Goal: Task Accomplishment & Management: Manage account settings

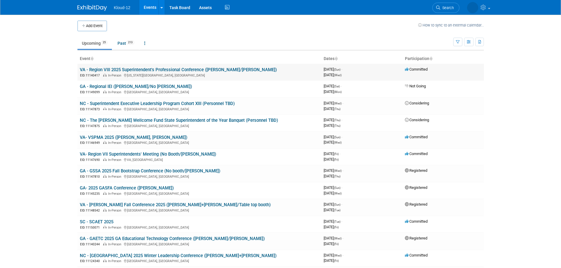
click at [154, 69] on link "VA - Region VIII 2025 Superintendent's Professional Conference ([PERSON_NAME]/[…" at bounding box center [178, 69] width 197 height 5
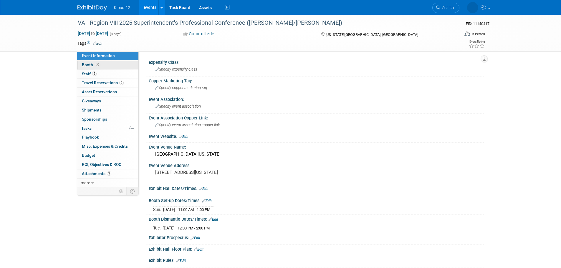
click at [86, 64] on span "Booth" at bounding box center [91, 64] width 18 height 5
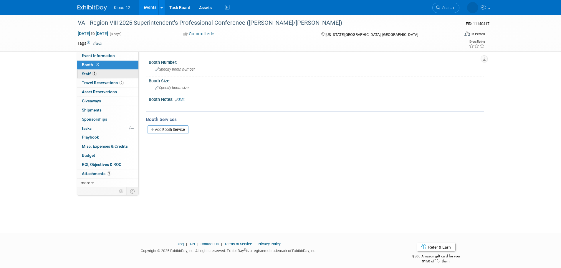
click at [85, 76] on span "Staff 2" at bounding box center [89, 74] width 15 height 5
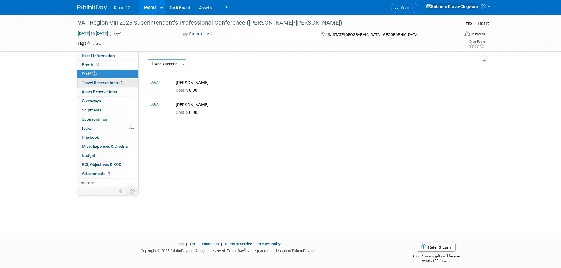
click at [88, 82] on span "Travel Reservations 2" at bounding box center [103, 82] width 42 height 5
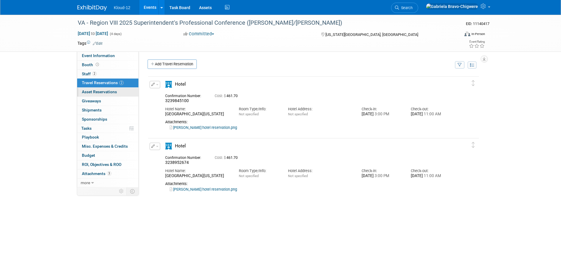
click at [91, 94] on link "0 Asset Reservations 0" at bounding box center [107, 92] width 61 height 9
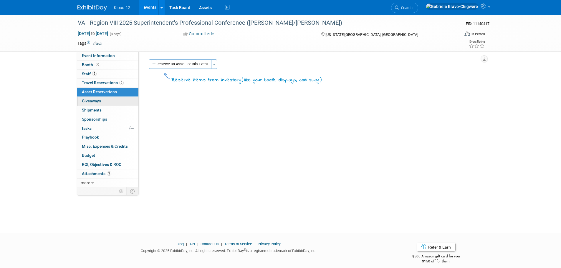
click at [91, 98] on link "0 Giveaways 0" at bounding box center [107, 101] width 61 height 9
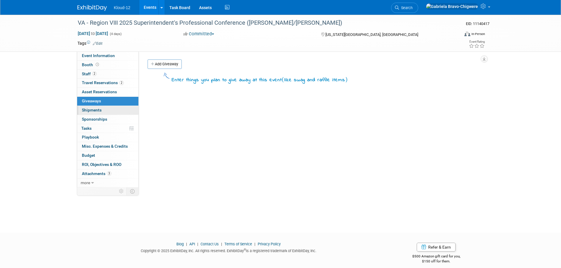
click at [89, 106] on link "0 Shipments 0" at bounding box center [107, 110] width 61 height 9
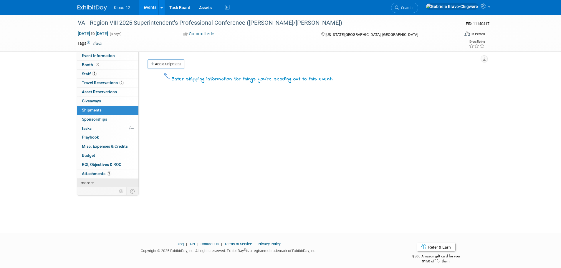
click at [90, 182] on link "more" at bounding box center [107, 183] width 61 height 9
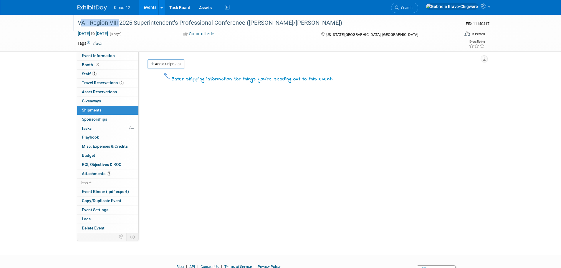
drag, startPoint x: 77, startPoint y: 24, endPoint x: 118, endPoint y: 22, distance: 41.5
click at [118, 22] on div "VA - Region VIII 2025 Superintendent's Professional Conference ([PERSON_NAME]/[…" at bounding box center [263, 23] width 375 height 11
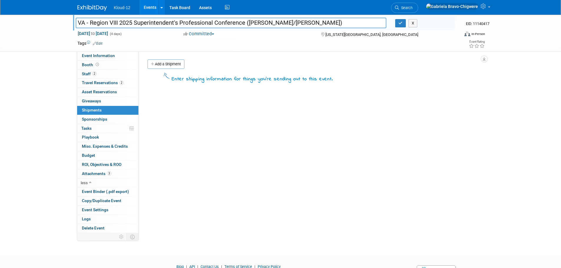
click at [86, 8] on img at bounding box center [91, 8] width 29 height 6
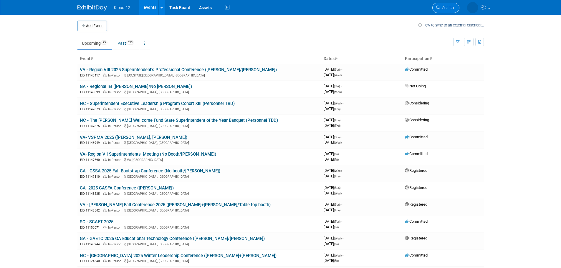
click at [444, 6] on span "Search" at bounding box center [447, 8] width 14 height 4
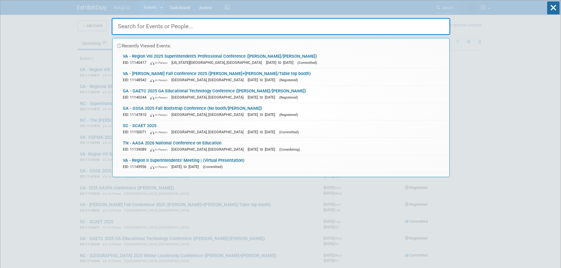
paste input "Hello Mr. Benson, Good question — especially with October as the target once te…"
type input "Hello Mr. Benson, Good question — especially with October as the target once te…"
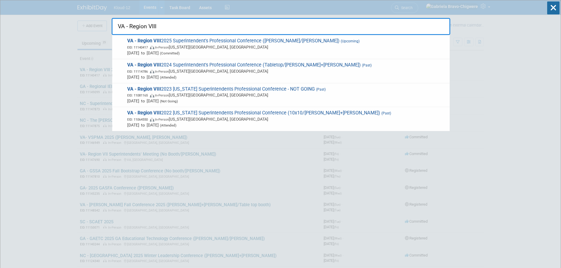
click at [197, 29] on input "VA - Region VIII" at bounding box center [281, 26] width 338 height 17
click at [167, 31] on input "VA - Region VIII" at bounding box center [281, 26] width 338 height 17
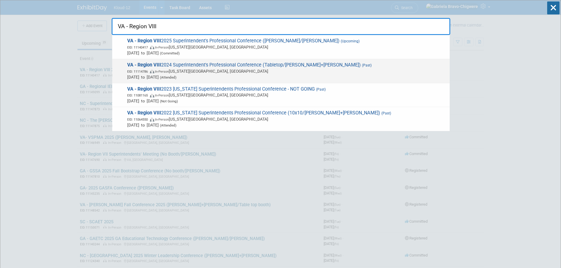
type input "VA - Region VIII"
click at [232, 73] on span "EID: 11114786 In-Person Virginia Beach, VA" at bounding box center [286, 71] width 319 height 6
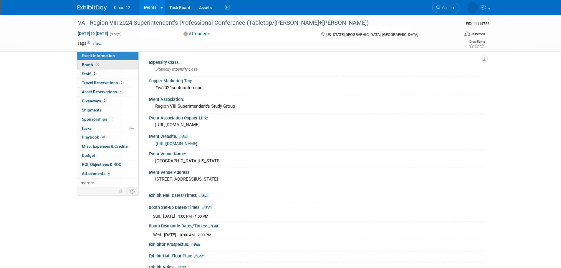
click at [87, 65] on span "Booth" at bounding box center [91, 64] width 18 height 5
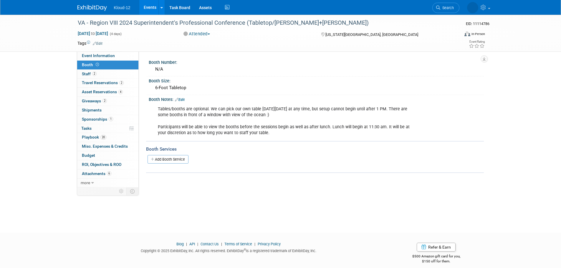
scroll to position [6, 0]
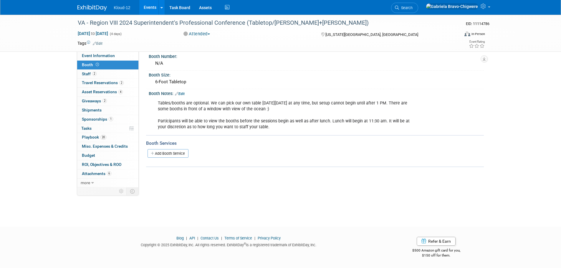
click at [99, 5] on link at bounding box center [95, 5] width 36 height 5
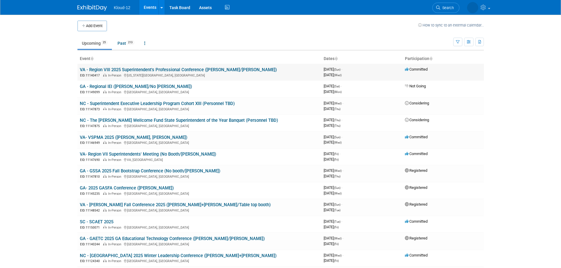
click at [127, 68] on link "VA - Region VIII 2025 Superintendent's Professional Conference ([PERSON_NAME]/[…" at bounding box center [178, 69] width 197 height 5
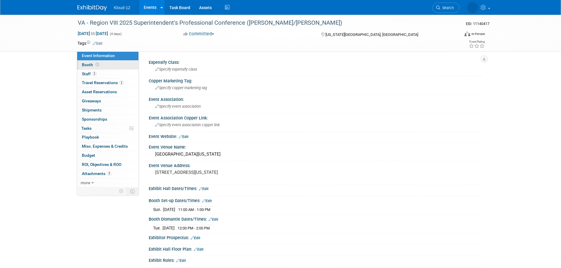
click at [85, 62] on link "Booth" at bounding box center [107, 65] width 61 height 9
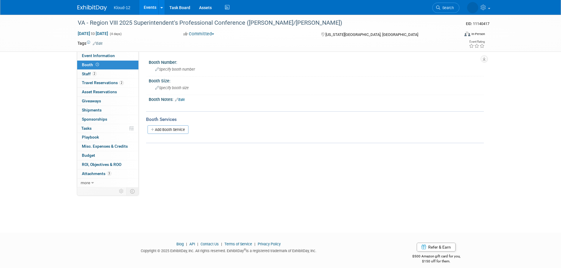
click at [160, 100] on div "Booth Notes: Edit" at bounding box center [316, 99] width 335 height 8
click at [181, 99] on link "Edit" at bounding box center [180, 100] width 10 height 4
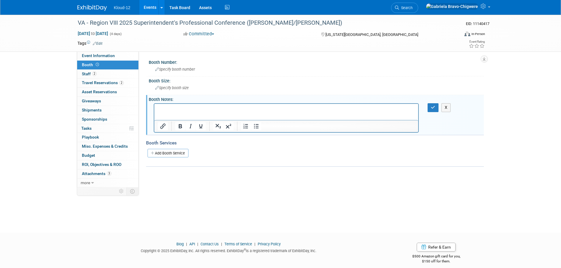
click at [169, 107] on p "Rich Text Area. Press ALT-0 for help." at bounding box center [285, 109] width 257 height 6
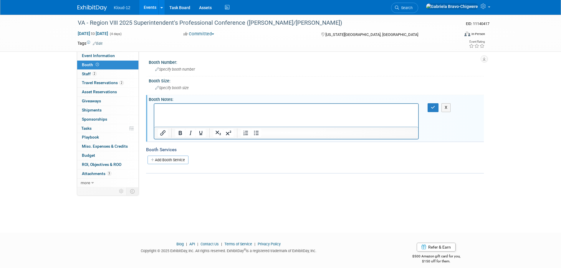
paste body "Rich Text Area. Press ALT-0 for help."
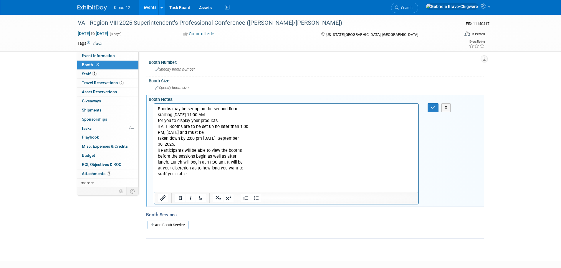
click at [157, 115] on p "Booths may be set up on the second floor starting Sunday, September 28, at 11:0…" at bounding box center [285, 141] width 257 height 71
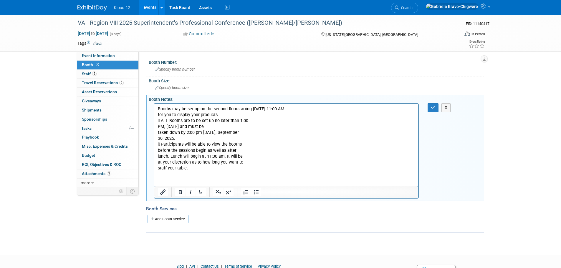
click at [158, 115] on p "Booths may be set up on the second floor starting Sunday, September 28, at 11:0…" at bounding box center [285, 138] width 257 height 65
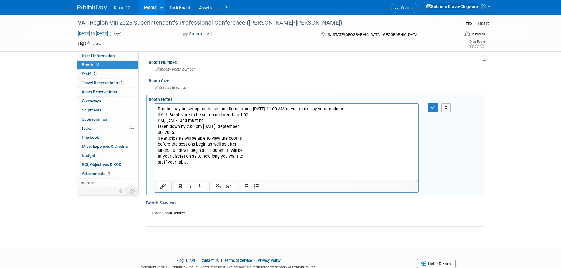
click at [160, 115] on p "Booths may be set up on the second floor starting Sunday, September 28, at 11:0…" at bounding box center [285, 135] width 257 height 59
click at [159, 121] on p "Booths may be set up on the second floor starting Sunday, September 28, at 11:0…" at bounding box center [285, 135] width 257 height 59
click at [157, 120] on p "Booths may be set up on the second floor starting Sunday, September 28, at 11:0…" at bounding box center [285, 135] width 257 height 59
click at [157, 127] on p "Booths may be set up on the second floor starting Sunday, September 28, at 11:0…" at bounding box center [285, 135] width 257 height 59
click at [157, 134] on p "Booths may be set up on the second floor starting Sunday, September 28, at 11:0…" at bounding box center [285, 135] width 257 height 59
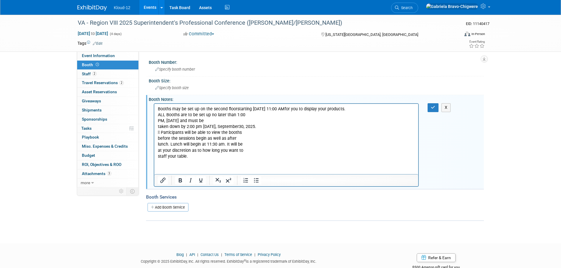
click at [158, 127] on p "Booths may be set up on the second floor starting Sunday, September 28, at 11:0…" at bounding box center [285, 132] width 257 height 53
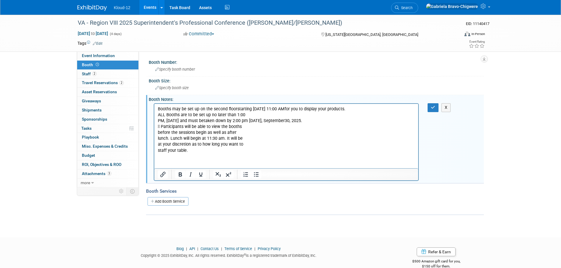
click at [158, 120] on p "Booths may be set up on the second floor starting Sunday, September 28, at 11:0…" at bounding box center [285, 129] width 257 height 47
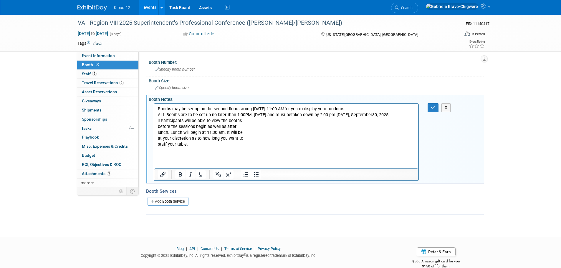
click at [161, 127] on p "Booths may be set up on the second floor starting Sunday, September 28, at 11:0…" at bounding box center [285, 126] width 257 height 41
click at [159, 148] on p "Booths may be set up on the second floor starting Sunday, September 28, at 11:0…" at bounding box center [285, 126] width 257 height 41
click at [158, 148] on p "Booths may be set up on the second floor starting Sunday, September 28, at 11:0…" at bounding box center [285, 126] width 257 height 41
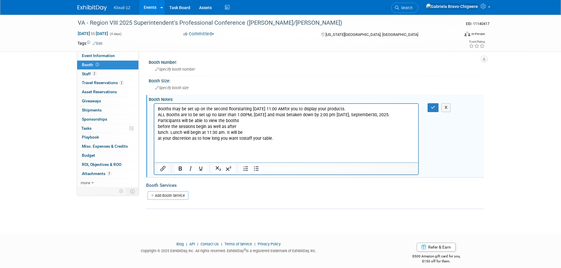
click at [158, 142] on p "Booths may be set up on the second floor starting Sunday, September 28, at 11:0…" at bounding box center [285, 123] width 257 height 35
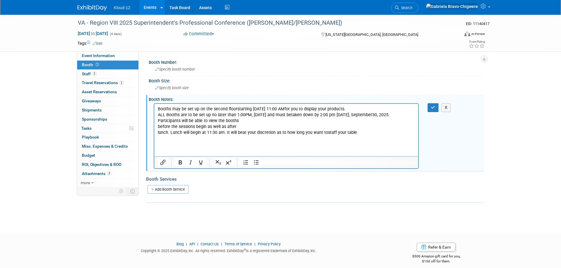
click at [157, 136] on p "Booths may be set up on the second floor starting Sunday, September 28, at 11:0…" at bounding box center [285, 120] width 257 height 29
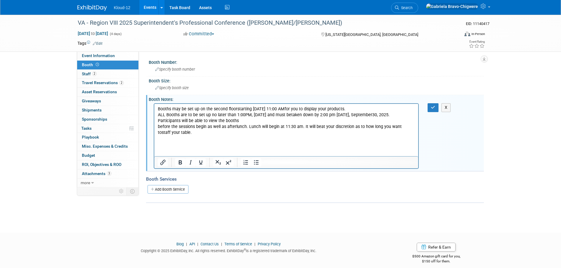
click at [158, 132] on p "Booths may be set up on the second floor starting Sunday, September 28, at 11:0…" at bounding box center [285, 120] width 257 height 29
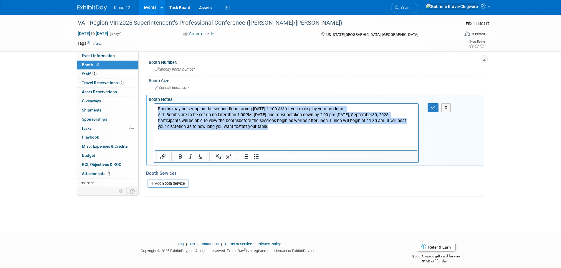
drag, startPoint x: 263, startPoint y: 134, endPoint x: 357, endPoint y: 262, distance: 159.1
click at [154, 106] on html "Booths may be set up on the second floor starting Sunday, September 28, at 11:0…" at bounding box center [286, 117] width 264 height 26
click at [258, 155] on icon "Bullet list" at bounding box center [255, 156] width 7 height 7
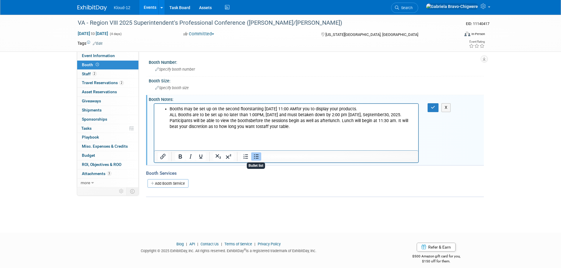
click at [258, 155] on icon "Bullet list" at bounding box center [255, 156] width 7 height 7
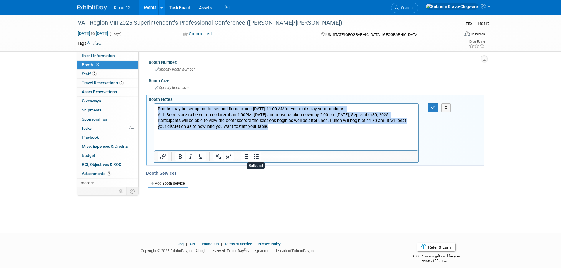
click at [262, 130] on p "Booths may be set up on the second floor starting Sunday, September 28, at 11:0…" at bounding box center [285, 118] width 257 height 24
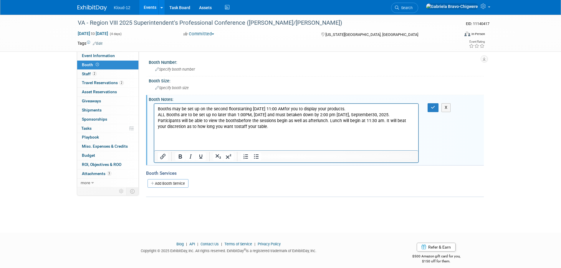
click at [156, 108] on html "Booths may be set up on the second floor starting Sunday, September 28, at 11:0…" at bounding box center [286, 117] width 264 height 26
click at [256, 157] on icon "Bullet list" at bounding box center [255, 156] width 7 height 7
click at [168, 114] on ul "Booths may be set up on the second floor starting Sunday, September 28, at 11:0…" at bounding box center [285, 118] width 257 height 24
click at [255, 157] on icon "Bullet list" at bounding box center [256, 156] width 5 height 4
click at [256, 158] on icon "Bullet list" at bounding box center [256, 156] width 5 height 4
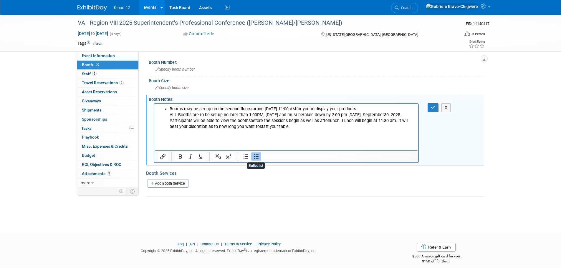
click at [256, 158] on icon "Bullet list" at bounding box center [256, 156] width 5 height 4
click at [381, 111] on p "Booths may be set up on the second floor starting Sunday, September 28, at 11:0…" at bounding box center [285, 118] width 257 height 24
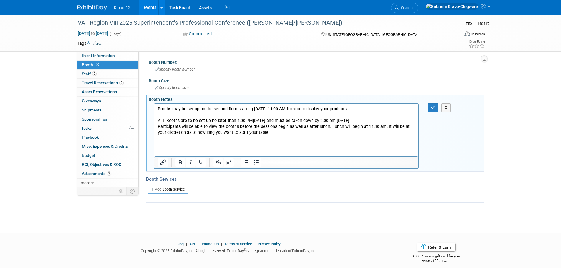
click at [212, 125] on p "ALL Booths are to be set up no later than 1:00 PM, Sunday, September 28, 2025 a…" at bounding box center [285, 124] width 257 height 24
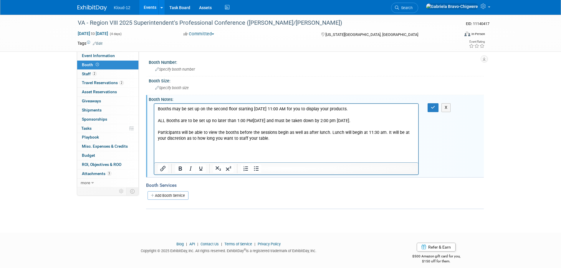
click at [157, 108] on body "Booths may be set up on the second floor starting Sunday, September 28, at 11:0…" at bounding box center [286, 123] width 258 height 35
click at [257, 167] on icon "Bullet list" at bounding box center [256, 169] width 5 height 4
click at [159, 121] on p "ALL Booths are to be set up no later than 1:00 PM, Sunday, September 28, 2025 a…" at bounding box center [285, 118] width 257 height 12
click at [254, 168] on icon "Bullet list" at bounding box center [255, 168] width 7 height 7
click at [173, 113] on li "ALL Booths are to be set up no later than 1:00 PM, Sunday, September 28, 2025 a…" at bounding box center [291, 118] width 245 height 12
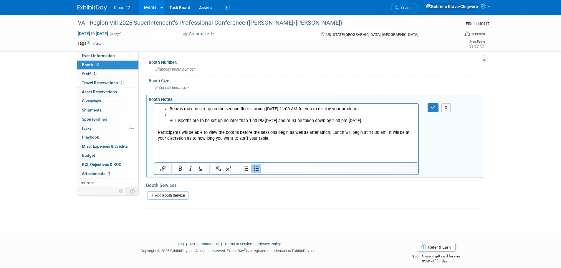
click at [169, 120] on li "ALL Booths are to be set up no later than 1:00 PM, Sunday, September 28, 2025 a…" at bounding box center [291, 118] width 245 height 12
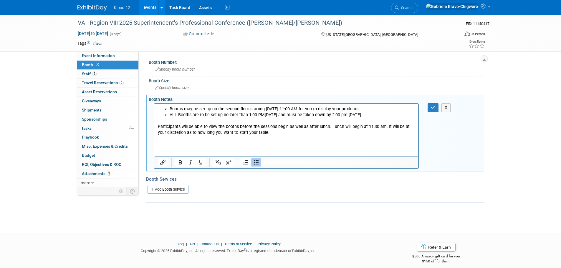
click at [157, 130] on html "Booths may be set up on the second floor starting Sunday, September 28, at 11:0…" at bounding box center [286, 120] width 264 height 32
click at [254, 163] on icon "Bullet list" at bounding box center [255, 162] width 7 height 7
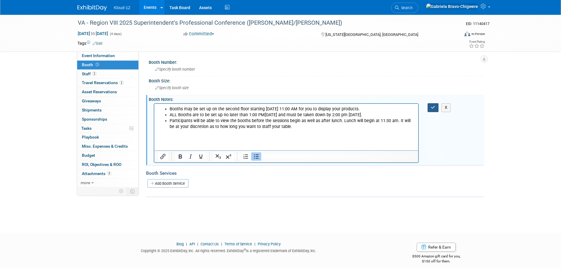
click at [430, 107] on button "button" at bounding box center [432, 107] width 11 height 9
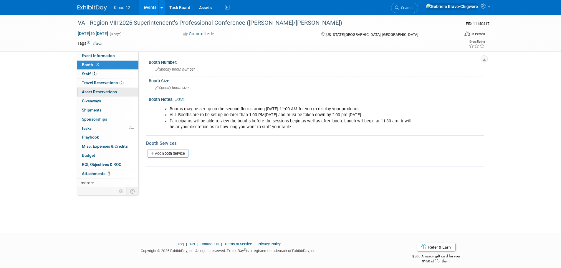
click at [95, 96] on link "0 Asset Reservations 0" at bounding box center [107, 92] width 61 height 9
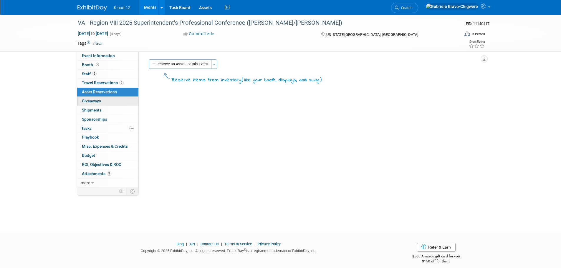
click at [94, 100] on span "Giveaways 0" at bounding box center [91, 101] width 19 height 5
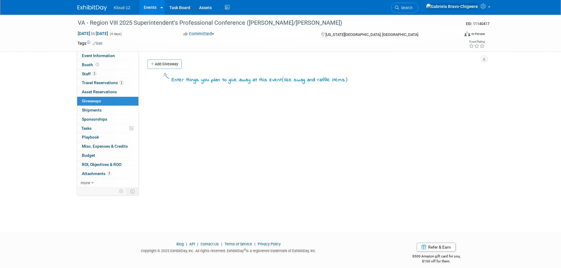
click at [167, 66] on link "Add Giveaway" at bounding box center [164, 63] width 34 height 9
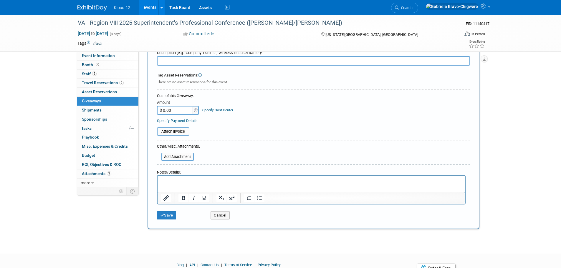
scroll to position [54, 0]
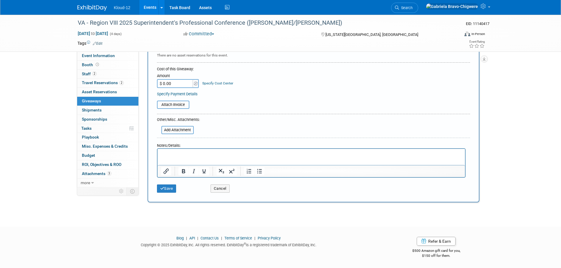
click at [167, 154] on p "Rich Text Area. Press ALT-0 for help." at bounding box center [311, 154] width 300 height 6
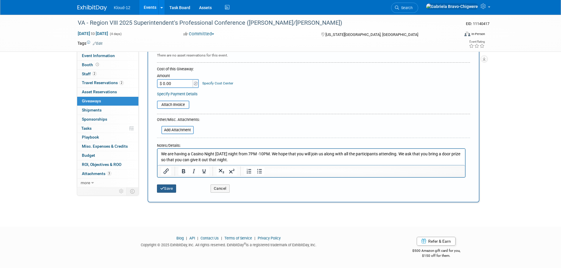
click at [165, 189] on button "Save" at bounding box center [166, 188] width 19 height 8
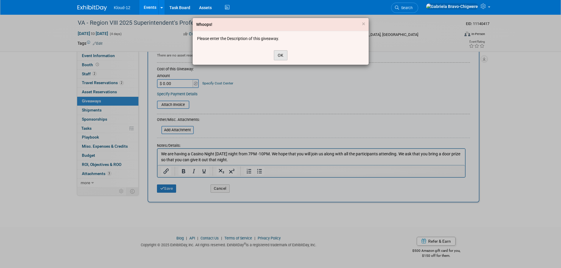
click at [283, 54] on button "OK" at bounding box center [281, 55] width 14 height 10
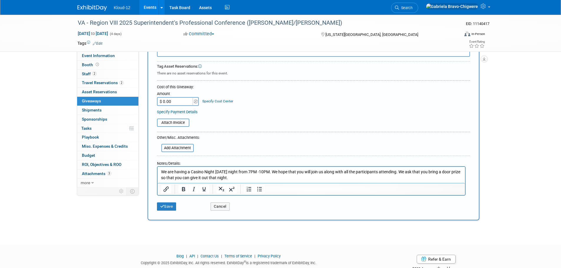
scroll to position [0, 0]
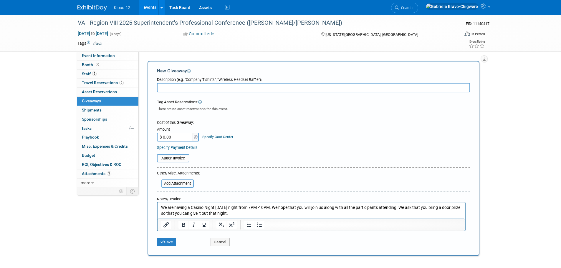
click at [196, 88] on input "text" at bounding box center [313, 87] width 313 height 9
type input "Wireless Earbuds"
click at [170, 241] on button "Save" at bounding box center [166, 242] width 19 height 8
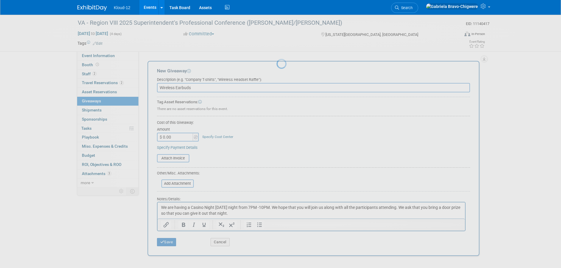
scroll to position [6, 0]
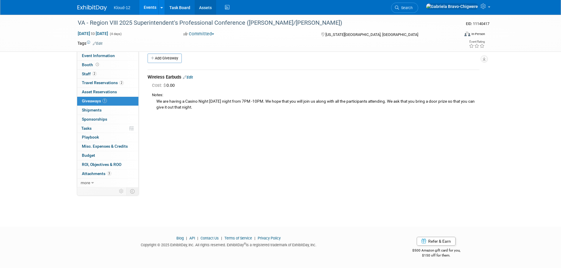
click at [208, 8] on link "Assets" at bounding box center [205, 7] width 21 height 15
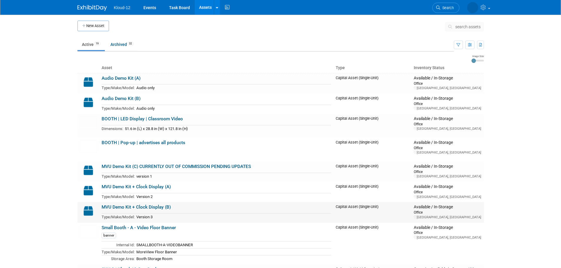
scroll to position [29, 0]
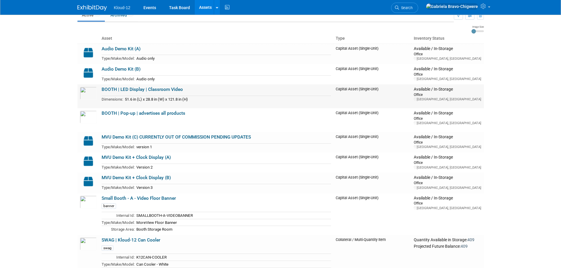
click at [148, 91] on link "BOOTH | LED Display | Classroom Video" at bounding box center [142, 89] width 81 height 5
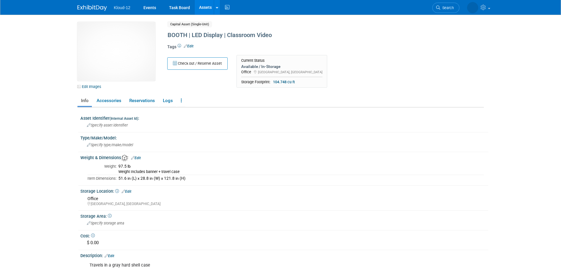
click at [196, 64] on button "Check out / Reserve Asset" at bounding box center [197, 63] width 60 height 12
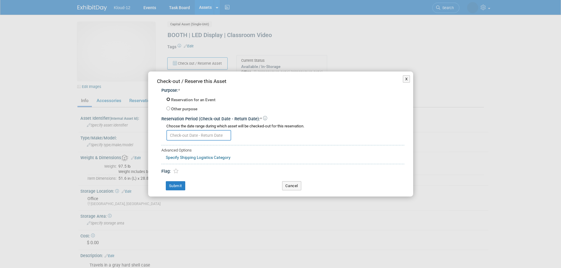
click at [167, 99] on input "Reservation for an Event" at bounding box center [168, 99] width 4 height 4
radio input "true"
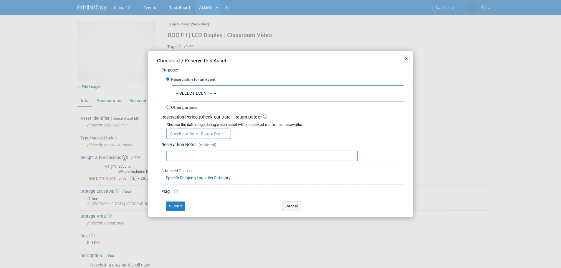
click at [213, 92] on button "-- SELECT EVENT --" at bounding box center [288, 93] width 232 height 16
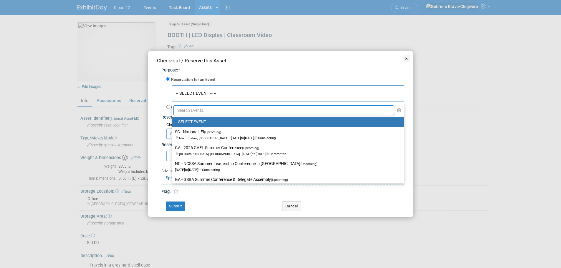
click at [194, 112] on input "text" at bounding box center [283, 110] width 221 height 10
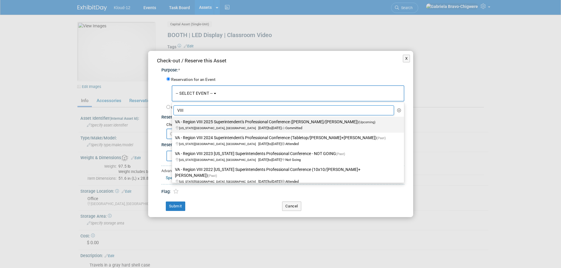
type input "VIII"
click at [196, 124] on label "VA - Region VIII 2025 Superintendent's Professional Conference ([PERSON_NAME]/[…" at bounding box center [286, 125] width 223 height 14
click at [173, 124] on input "VA - Region VIII 2025 Superintendent's Professional Conference ([PERSON_NAME]/[…" at bounding box center [171, 122] width 4 height 4
select select "11140417"
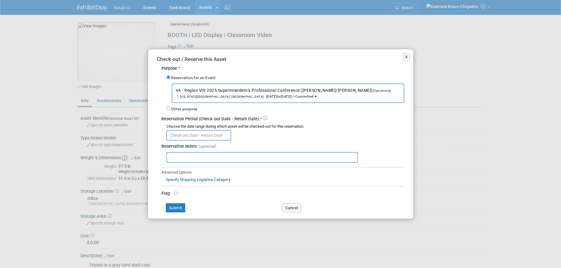
click at [188, 133] on input "text" at bounding box center [198, 135] width 65 height 11
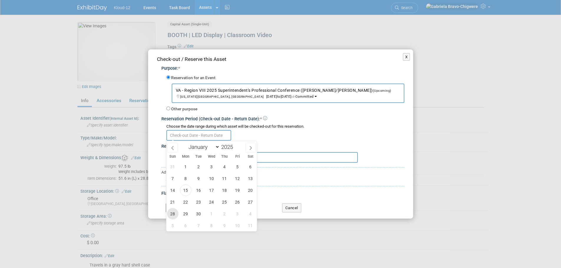
click at [170, 215] on span "28" at bounding box center [172, 213] width 11 height 11
click at [198, 213] on span "30" at bounding box center [198, 213] width 11 height 11
type input "Sep 28, 2025 to Sep 30, 2025"
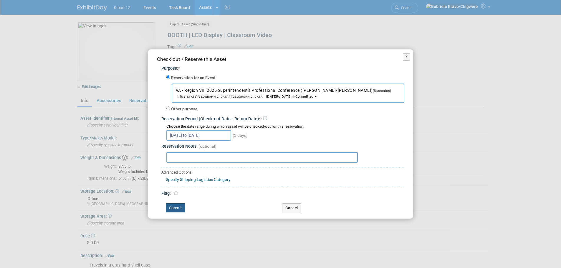
click at [173, 209] on button "Submit" at bounding box center [175, 207] width 19 height 9
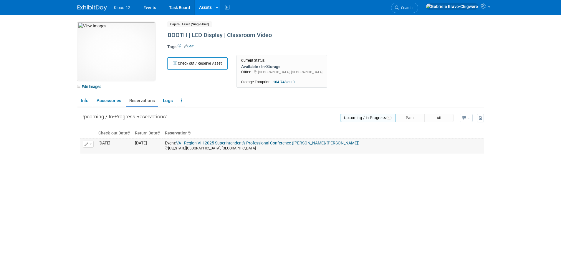
click at [89, 147] on button "button" at bounding box center [88, 144] width 11 height 7
click at [96, 166] on button "Cancel Reservation" at bounding box center [110, 163] width 49 height 8
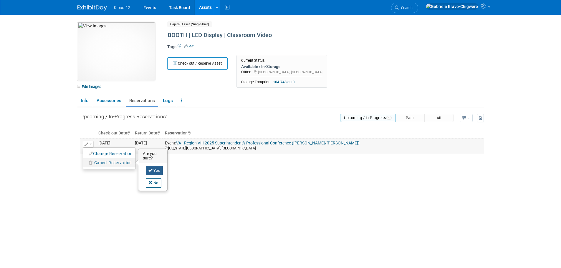
click at [155, 172] on link "Yes" at bounding box center [154, 170] width 17 height 9
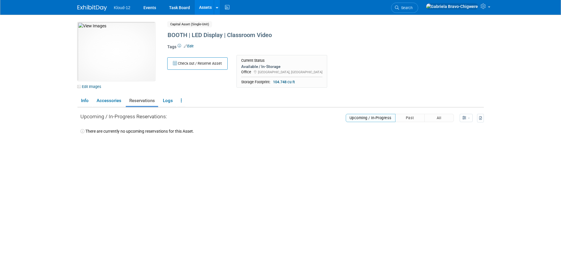
click at [205, 8] on link "Assets" at bounding box center [205, 7] width 21 height 15
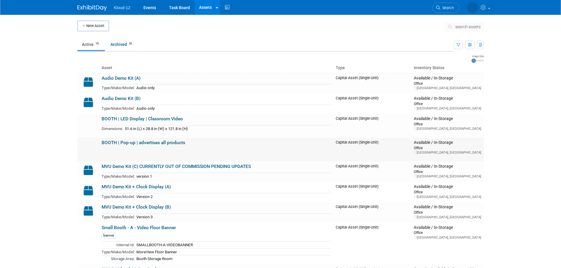
click at [158, 144] on link "BOOTH | Pop-up | advertises all products" at bounding box center [144, 142] width 84 height 5
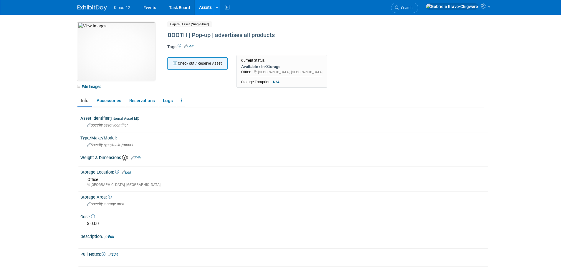
click at [191, 64] on button "Check out / Reserve Asset" at bounding box center [197, 63] width 60 height 12
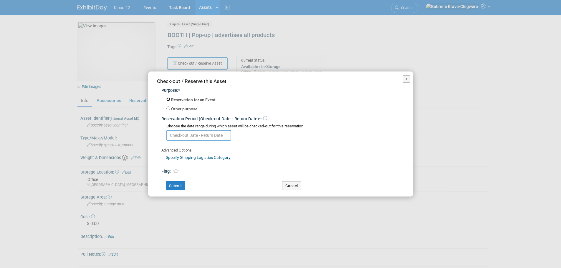
click at [169, 100] on input "Reservation for an Event" at bounding box center [168, 99] width 4 height 4
radio input "true"
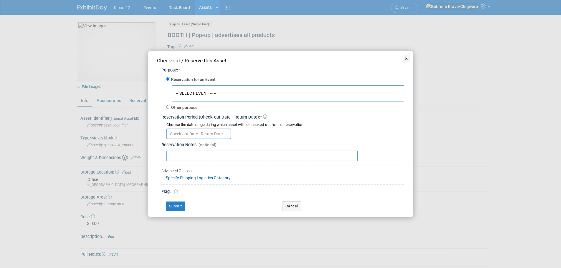
click at [197, 93] on span "-- SELECT EVENT --" at bounding box center [194, 93] width 37 height 5
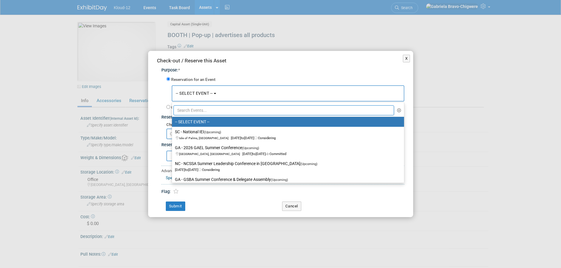
click at [204, 110] on input "text" at bounding box center [283, 110] width 221 height 10
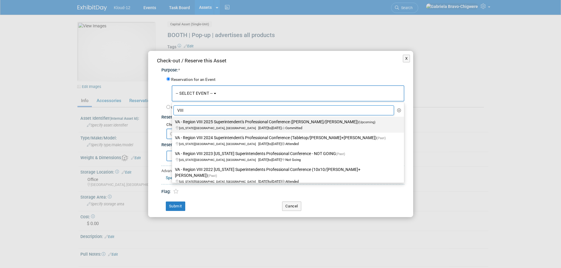
type input "VIII"
click at [203, 123] on label "VA - Region VIII 2025 Superintendent's Professional Conference (Brian/Kelli) (U…" at bounding box center [286, 125] width 223 height 14
click at [173, 123] on input "VA - Region VIII 2025 Superintendent's Professional Conference (Brian/Kelli) (U…" at bounding box center [171, 122] width 4 height 4
select select "11140417"
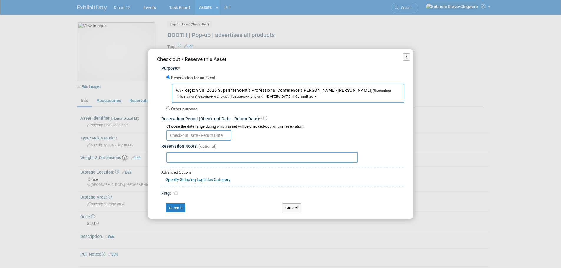
click at [217, 134] on input "text" at bounding box center [198, 135] width 65 height 11
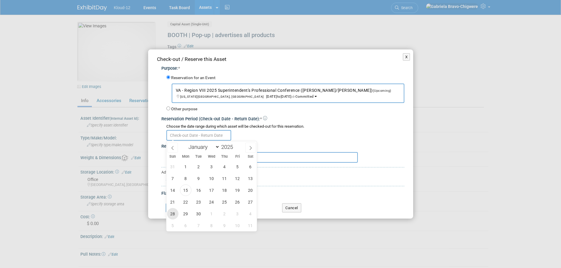
click at [174, 214] on span "28" at bounding box center [172, 213] width 11 height 11
click at [198, 214] on span "30" at bounding box center [198, 213] width 11 height 11
type input "Sep 28, 2025 to Sep 30, 2025"
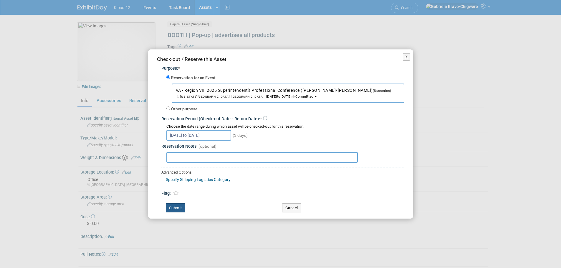
click at [177, 209] on button "Submit" at bounding box center [175, 207] width 19 height 9
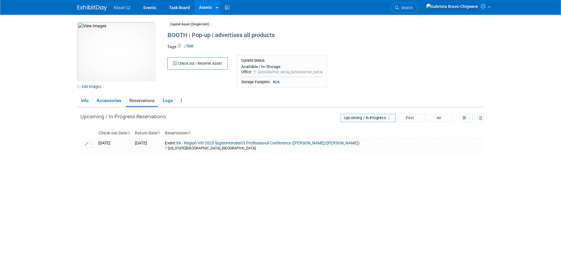
click at [79, 9] on img at bounding box center [91, 8] width 29 height 6
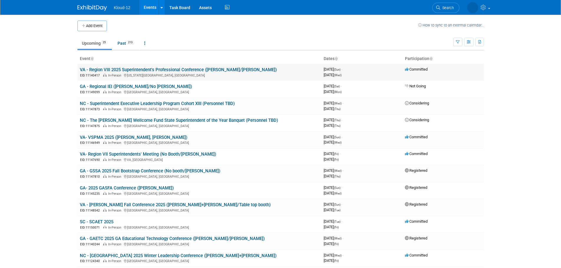
click at [94, 72] on link "VA - Region VIII 2025 Superintendent's Professional Conference ([PERSON_NAME]/[…" at bounding box center [178, 69] width 197 height 5
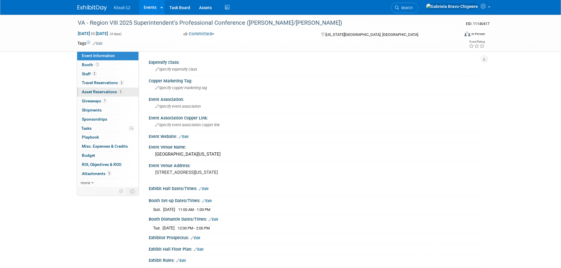
click at [89, 91] on span "Asset Reservations 1" at bounding box center [102, 91] width 41 height 5
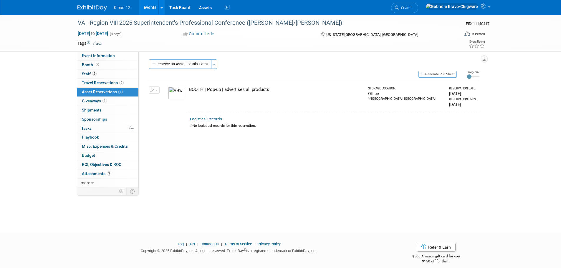
click at [89, 91] on span "Asset Reservations 1" at bounding box center [102, 91] width 41 height 5
click at [26, 97] on div "VA - Region VIII 2025 Superintendent's Professional Conference (Brian/Kelli) EI…" at bounding box center [280, 118] width 561 height 207
click at [103, 55] on span "Event Information" at bounding box center [98, 55] width 33 height 5
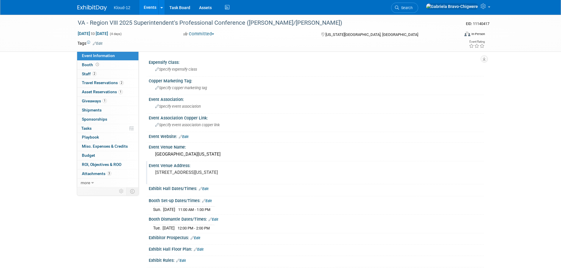
click at [209, 175] on pre "3001 Atlantic Ave Virginia Beach, VA 23451" at bounding box center [218, 172] width 127 height 5
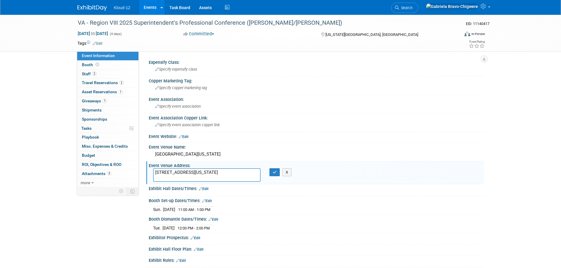
drag, startPoint x: 183, startPoint y: 175, endPoint x: 147, endPoint y: 169, distance: 35.8
click at [147, 169] on div "Event Venue Address: 3001 Atlantic Ave Virginia Beach, VA 23451 3001 Atlantic A…" at bounding box center [315, 172] width 338 height 23
click at [34, 212] on div "VA - Region VIII 2025 Superintendent's Professional Conference (Brian/Kelli) EI…" at bounding box center [280, 161] width 561 height 292
click at [53, 205] on div "VA - Region VIII 2025 Superintendent's Professional Conference (Brian/Kelli) EI…" at bounding box center [280, 161] width 561 height 292
click at [95, 84] on span "Travel Reservations 2" at bounding box center [103, 82] width 42 height 5
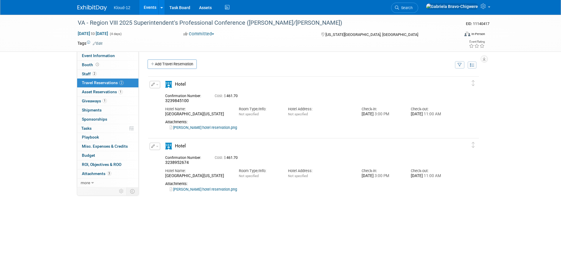
drag, startPoint x: 223, startPoint y: 115, endPoint x: 165, endPoint y: 116, distance: 58.0
click at [165, 116] on div "Hilton Virginia Beach Oceanfront" at bounding box center [197, 114] width 65 height 5
copy div "Hilton Virginia Beach Oceanfront"
click at [94, 10] on img at bounding box center [91, 8] width 29 height 6
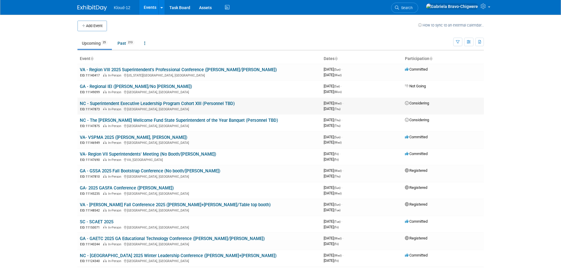
click at [90, 102] on link "NC - Superintendent Executive Leadership Program Cohort XIII (Personnel TBD)" at bounding box center [157, 103] width 155 height 5
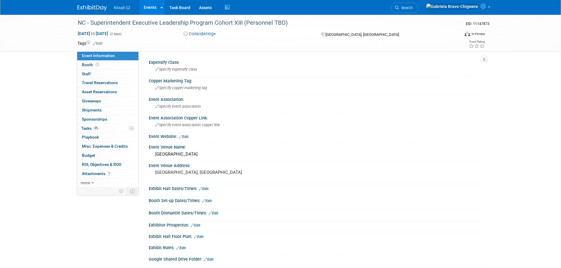
click at [84, 8] on img at bounding box center [91, 8] width 29 height 6
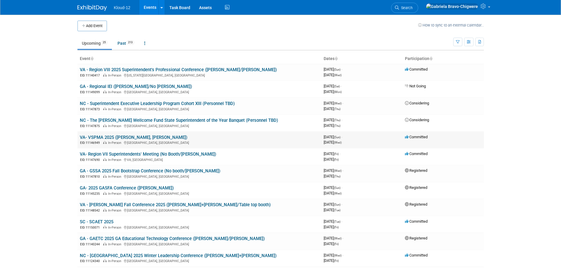
click at [106, 138] on link "VA- VSPMA 2025 ([PERSON_NAME], [PERSON_NAME])" at bounding box center [133, 137] width 107 height 5
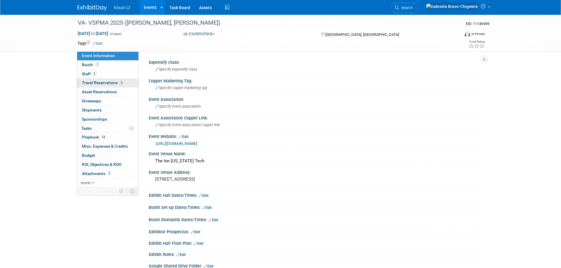
click at [109, 80] on span "Travel Reservations 3" at bounding box center [103, 82] width 42 height 5
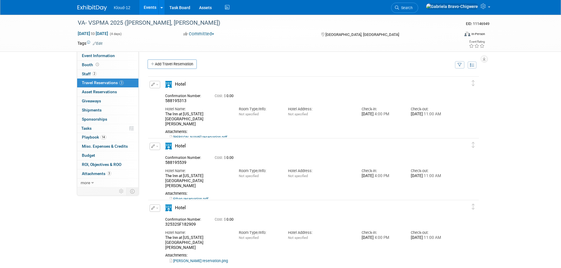
drag, startPoint x: 204, startPoint y: 184, endPoint x: 160, endPoint y: 178, distance: 43.7
click at [165, 178] on div "Confirmation Number: 588195539 Cost: $ 0.00 Hotel Name: Room Type/Info: Not spe…" at bounding box center [308, 177] width 286 height 49
click at [171, 178] on div "The Inn at [US_STATE][GEOGRAPHIC_DATA][PERSON_NAME]" at bounding box center [197, 181] width 65 height 15
drag, startPoint x: 195, startPoint y: 181, endPoint x: 165, endPoint y: 177, distance: 29.5
click at [165, 177] on div "The Inn at Virginia Tech & Skelton Conference Center" at bounding box center [197, 181] width 65 height 15
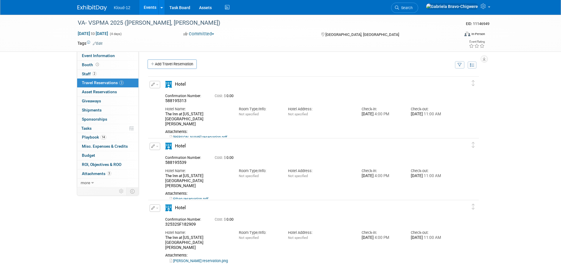
copy div "The Inn at Virginia Tech & Skelton Conference Center"
click at [96, 56] on span "Event Information" at bounding box center [98, 55] width 33 height 5
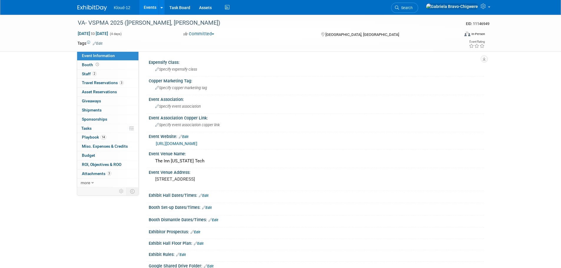
click at [179, 144] on link "https://vspma.org/annual-conference/" at bounding box center [176, 143] width 41 height 5
click at [87, 65] on span "Booth" at bounding box center [91, 64] width 18 height 5
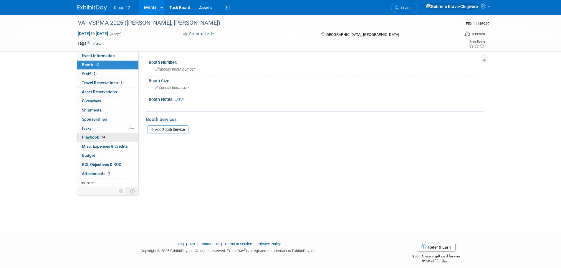
click at [93, 138] on span "Playbook 14" at bounding box center [94, 137] width 24 height 5
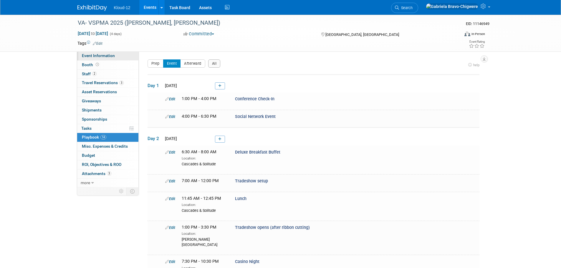
click at [89, 57] on span "Event Information" at bounding box center [98, 55] width 33 height 5
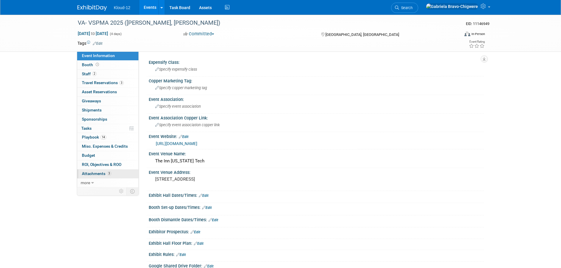
click at [89, 172] on span "Attachments 3" at bounding box center [96, 173] width 29 height 5
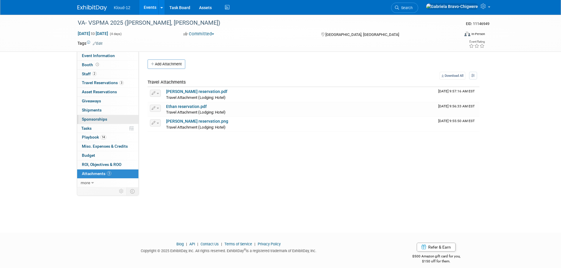
click at [104, 121] on span "Sponsorships 0" at bounding box center [94, 119] width 25 height 5
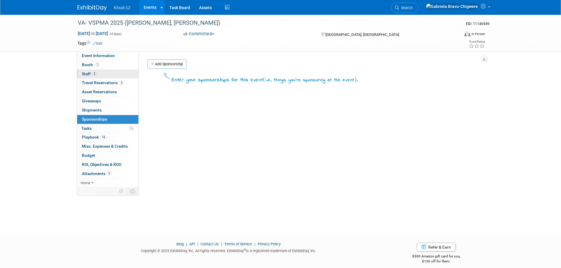
click at [85, 76] on span "Staff 2" at bounding box center [89, 74] width 15 height 5
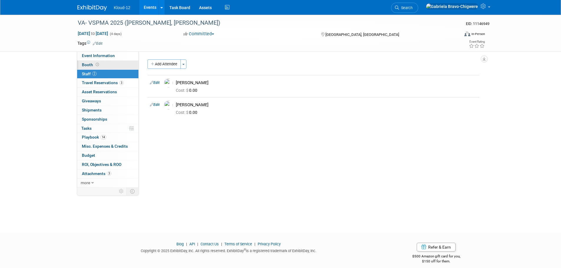
click at [84, 63] on span "Booth" at bounding box center [91, 64] width 18 height 5
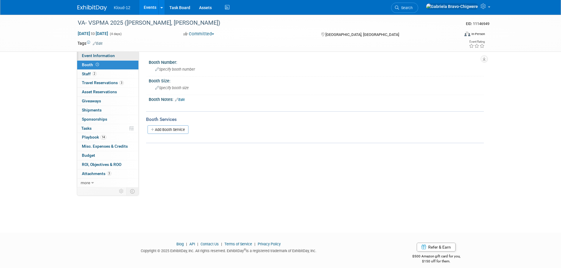
click at [87, 54] on span "Event Information" at bounding box center [98, 55] width 33 height 5
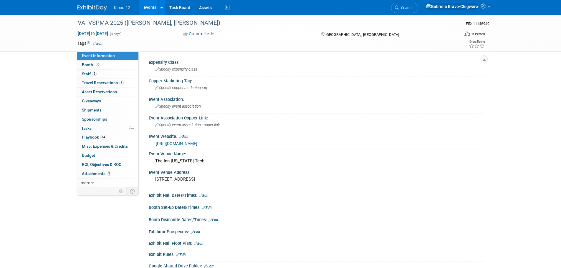
click at [88, 11] on img at bounding box center [91, 8] width 29 height 6
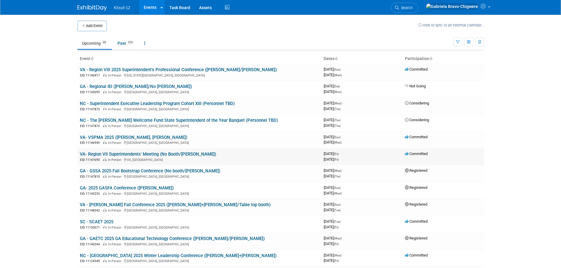
click at [92, 152] on link "VA- Region VII Superintendents' Meeting (No Booth/[PERSON_NAME])" at bounding box center [148, 154] width 136 height 5
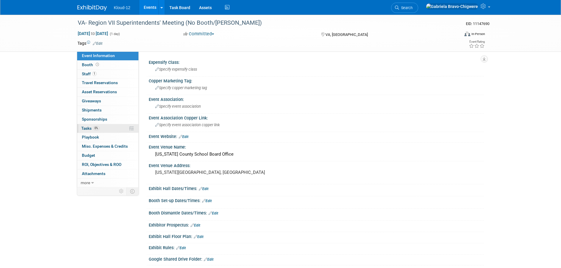
click at [89, 128] on span "Tasks 0%" at bounding box center [90, 128] width 18 height 5
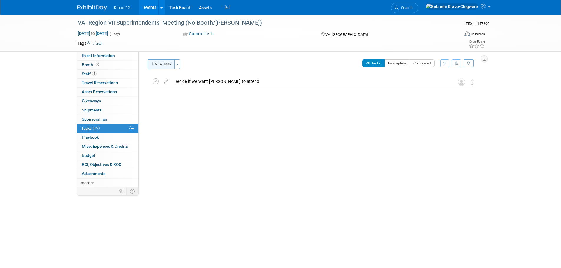
click at [161, 64] on button "New Task" at bounding box center [160, 63] width 27 height 9
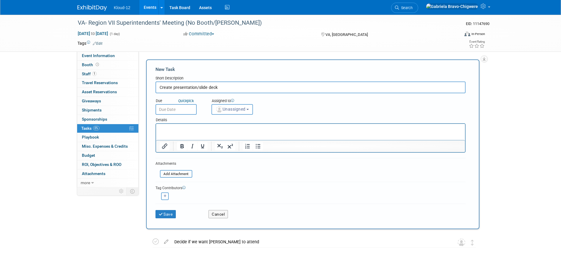
type input "Create presentation/slide deck"
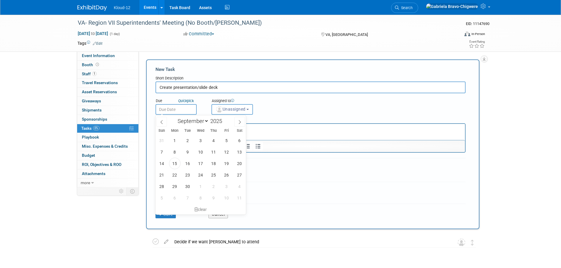
click at [178, 107] on input "text" at bounding box center [175, 109] width 41 height 11
click at [239, 122] on icon at bounding box center [239, 122] width 4 height 4
select select "9"
click at [201, 155] on span "8" at bounding box center [200, 151] width 11 height 11
type input "[DATE]"
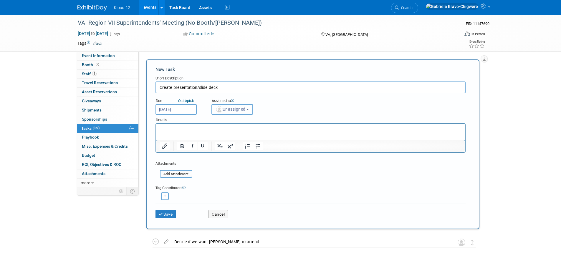
click at [242, 105] on button "Unassigned" at bounding box center [232, 109] width 42 height 11
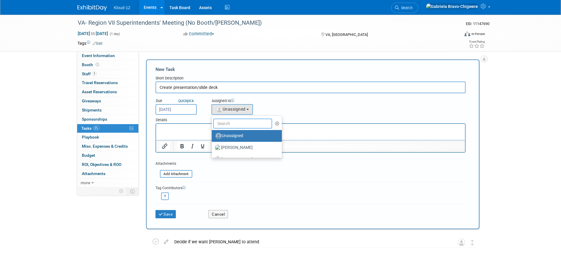
click at [240, 123] on input "text" at bounding box center [242, 124] width 59 height 10
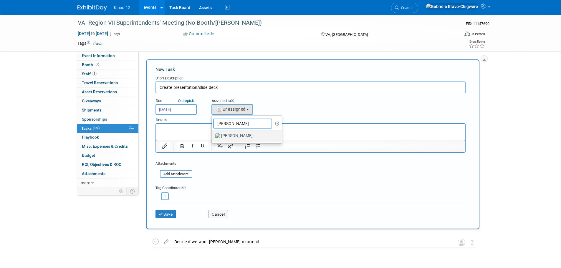
type input "[PERSON_NAME]"
click at [239, 134] on label "[PERSON_NAME]" at bounding box center [245, 135] width 61 height 9
click at [212, 134] on input "[PERSON_NAME]" at bounding box center [211, 135] width 4 height 4
select select "f389fe02-34e9-456a-92aa-3c63687ae87a"
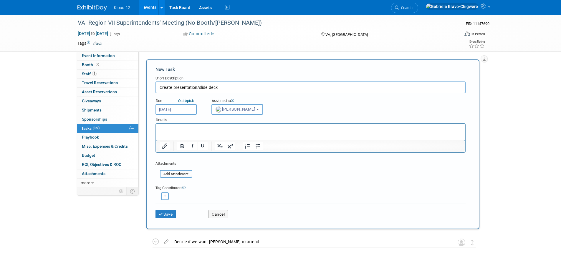
drag, startPoint x: 172, startPoint y: 87, endPoint x: 156, endPoint y: 86, distance: 15.6
click at [156, 86] on input "Create presentation/slide deck" at bounding box center [310, 88] width 310 height 12
type input "Prepare/Draft presentation/slide deck"
click at [171, 132] on html at bounding box center [310, 128] width 309 height 8
click at [180, 130] on p "Rich Text Area. Press ALT-0 for help." at bounding box center [310, 129] width 302 height 6
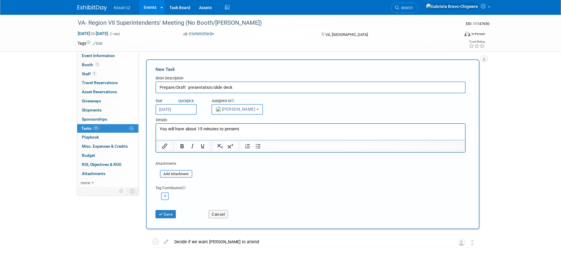
click at [167, 195] on button "button" at bounding box center [165, 196] width 8 height 8
select select
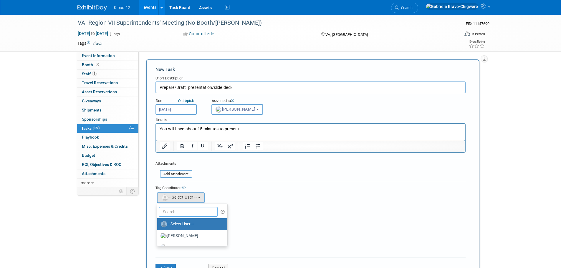
click at [188, 212] on input "text" at bounding box center [188, 212] width 59 height 10
type input "kel"
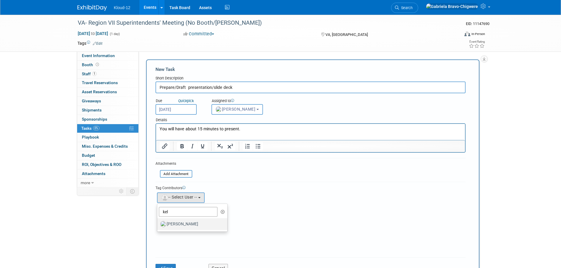
click at [188, 225] on label "[PERSON_NAME]" at bounding box center [190, 224] width 61 height 9
click at [158, 225] on input "[PERSON_NAME]" at bounding box center [156, 224] width 4 height 4
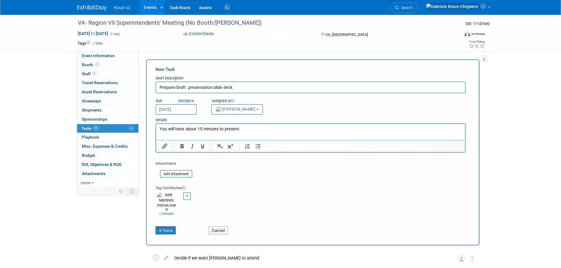
click at [249, 87] on input "Prepare/Draft presentation/slide deck" at bounding box center [310, 88] width 310 height 12
type input "Prepare/Draft presentation/slide deck and share with BD team"
click at [240, 128] on p "You will have about 15 minutes to present." at bounding box center [310, 129] width 302 height 6
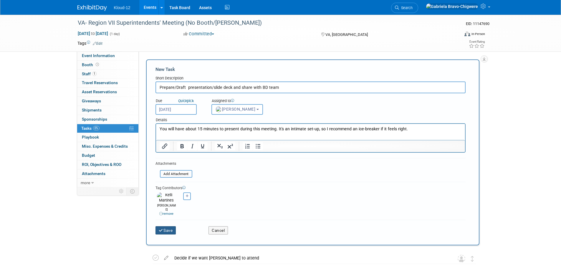
click at [167, 226] on button "Save" at bounding box center [165, 230] width 21 height 8
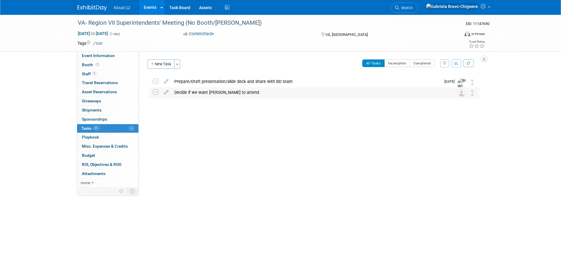
click at [266, 91] on div "Decide if we want [PERSON_NAME] to attend" at bounding box center [308, 92] width 274 height 10
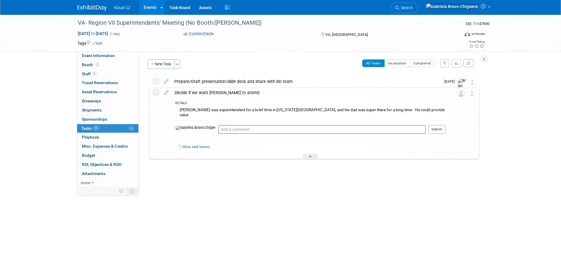
click at [245, 125] on textarea at bounding box center [321, 129] width 207 height 9
type textarea "@"
click at [312, 186] on div "Expensify Class: Specify expensify class Copper Marketing Tag: Specify copper m…" at bounding box center [311, 119] width 345 height 136
click at [512, 129] on div "VA- Region VII Superintendents' Meeting (No Booth/[PERSON_NAME]) EID: 11147690 …" at bounding box center [280, 118] width 561 height 207
click at [88, 9] on img at bounding box center [91, 8] width 29 height 6
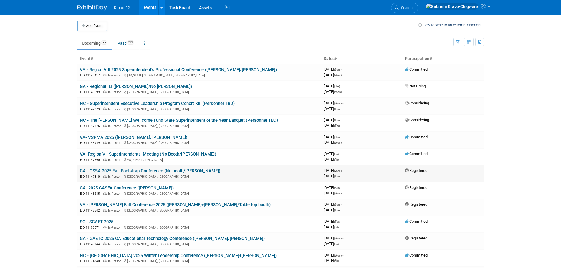
click at [146, 172] on link "GA - GSSA 2025 Fall Bootstrap Conference (No booth/[PERSON_NAME])" at bounding box center [150, 170] width 140 height 5
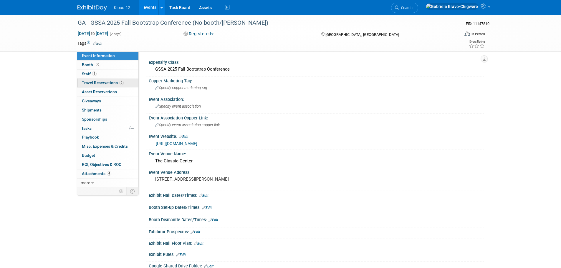
click at [98, 81] on span "Travel Reservations 2" at bounding box center [103, 82] width 42 height 5
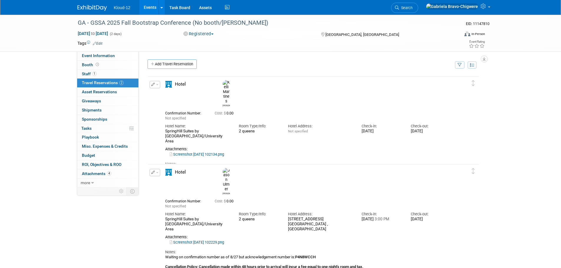
drag, startPoint x: 215, startPoint y: 122, endPoint x: 164, endPoint y: 117, distance: 50.8
click at [164, 121] on div "Hotel Name: SpringHill Suites by [GEOGRAPHIC_DATA]/University Area" at bounding box center [198, 132] width 74 height 23
copy div "SpringHill Suites by [GEOGRAPHIC_DATA]/University Area"
click at [91, 65] on span "Booth" at bounding box center [91, 64] width 18 height 5
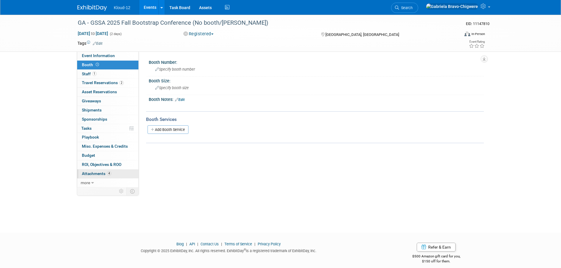
click at [92, 174] on span "Attachments 4" at bounding box center [96, 173] width 29 height 5
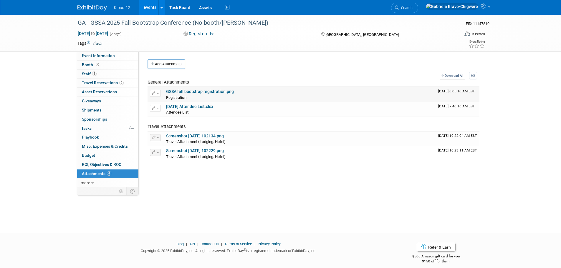
click at [197, 89] on link "GSSA fall bootstrap registration.png" at bounding box center [200, 91] width 68 height 5
click at [86, 6] on img at bounding box center [91, 8] width 29 height 6
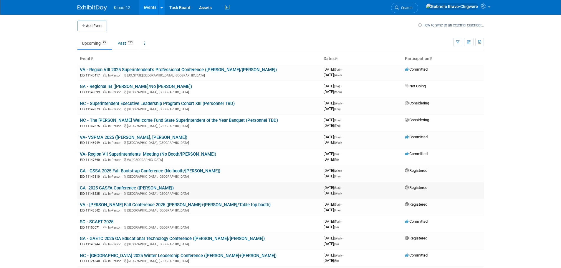
click at [110, 188] on link "GA- 2025 GASFA Conference ([PERSON_NAME])" at bounding box center [127, 187] width 94 height 5
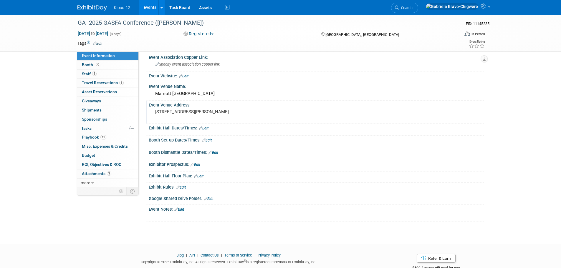
scroll to position [77, 0]
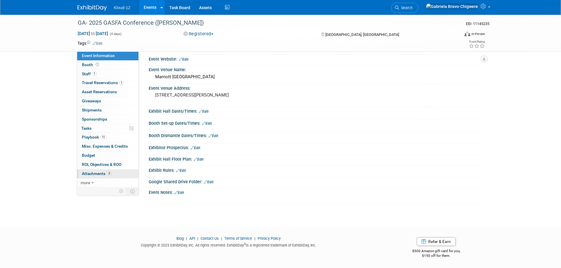
click at [97, 174] on span "Attachments 3" at bounding box center [96, 173] width 29 height 5
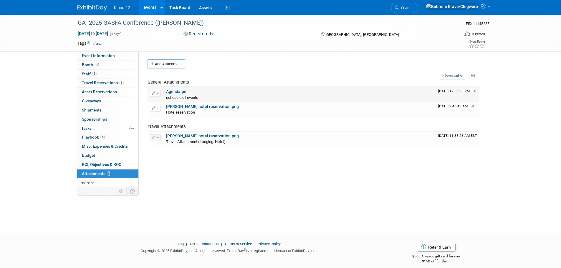
click at [178, 92] on link "Agenda.pdf" at bounding box center [177, 91] width 22 height 5
click at [100, 85] on link "1 Travel Reservations 1" at bounding box center [107, 83] width 61 height 9
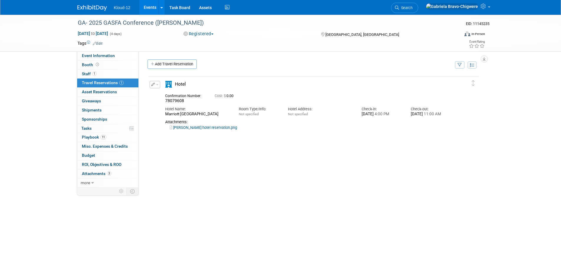
drag, startPoint x: 162, startPoint y: 113, endPoint x: 219, endPoint y: 116, distance: 57.5
click at [219, 116] on div "Hotel Name: Marriott Savannah Riverfront" at bounding box center [198, 110] width 74 height 13
copy div "Marriott Savannah Riverfront"
click at [93, 6] on img at bounding box center [91, 8] width 29 height 6
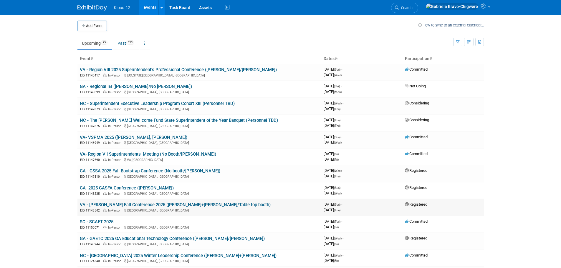
click at [130, 205] on link "VA - [PERSON_NAME] Fall Conference 2025 ([PERSON_NAME]+[PERSON_NAME]/Table top …" at bounding box center [175, 204] width 191 height 5
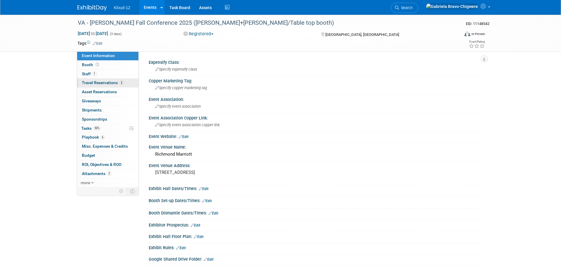
click at [99, 82] on span "Travel Reservations 2" at bounding box center [103, 82] width 42 height 5
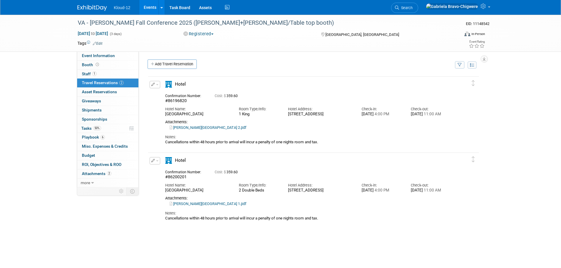
drag, startPoint x: 220, startPoint y: 112, endPoint x: 220, endPoint y: 116, distance: 4.5
click at [220, 116] on div "Hotel Name: [GEOGRAPHIC_DATA]" at bounding box center [198, 110] width 74 height 13
copy div "[GEOGRAPHIC_DATA]"
click at [94, 5] on img at bounding box center [91, 8] width 29 height 6
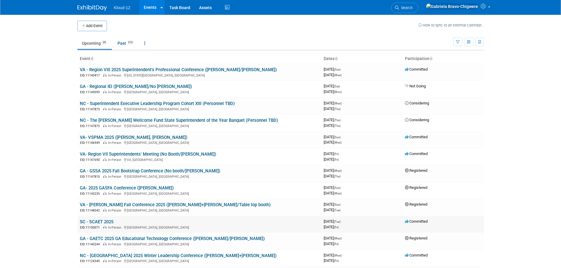
click at [102, 221] on link "SC - SCAET 2025" at bounding box center [97, 221] width 34 height 5
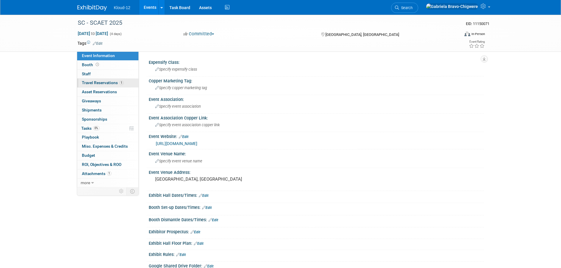
click at [107, 83] on span "Travel Reservations 1" at bounding box center [103, 82] width 42 height 5
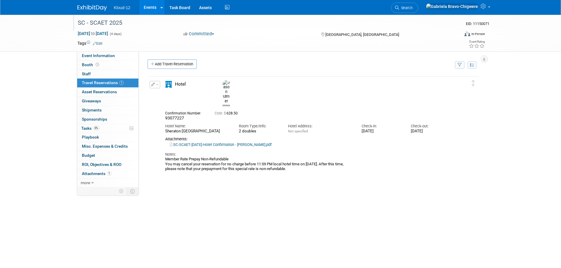
drag, startPoint x: 77, startPoint y: 24, endPoint x: 124, endPoint y: 26, distance: 47.1
click at [124, 26] on div "SC - SCAET 2025" at bounding box center [263, 23] width 375 height 11
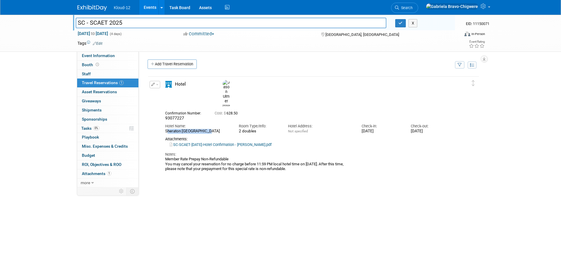
drag, startPoint x: 164, startPoint y: 118, endPoint x: 204, endPoint y: 115, distance: 40.4
click at [204, 121] on div "Hotel Name: Sheraton Myrtle Beach" at bounding box center [198, 127] width 74 height 13
copy div "Sheraton Myrtle Beach"
click at [224, 142] on link "SC-SCAET-October 2025-Hotel Confirmation - Jason Ulmer.pdf" at bounding box center [220, 144] width 102 height 4
click at [88, 7] on img at bounding box center [91, 8] width 29 height 6
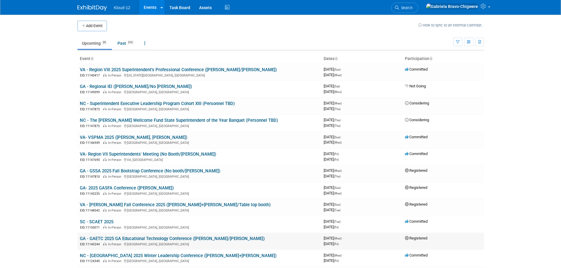
click at [107, 239] on link "GA - GAETC 2025 GA Educational Technology Conference ([PERSON_NAME]/[PERSON_NAM…" at bounding box center [172, 238] width 185 height 5
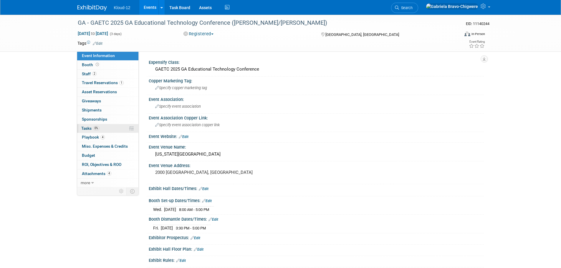
click at [83, 127] on span "Tasks 0%" at bounding box center [90, 128] width 18 height 5
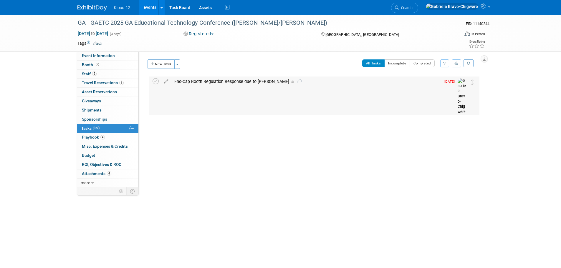
click at [361, 83] on div "End-Cap Booth Regulation Response due to Connie Bond 1" at bounding box center [305, 82] width 269 height 10
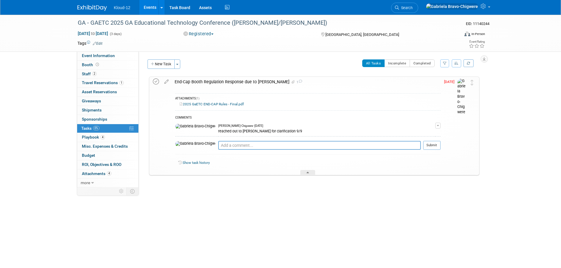
click at [157, 83] on icon at bounding box center [156, 82] width 6 height 6
click at [86, 137] on span "Playbook 4" at bounding box center [93, 137] width 23 height 5
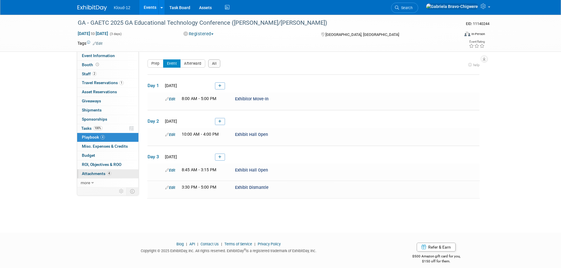
click at [90, 174] on span "Attachments 4" at bounding box center [96, 173] width 29 height 5
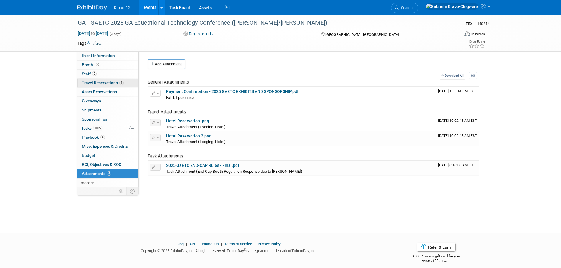
click at [101, 83] on span "Travel Reservations 1" at bounding box center [103, 82] width 42 height 5
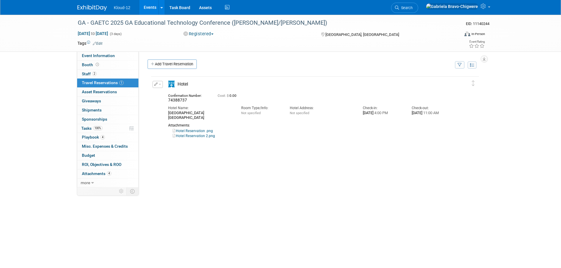
click at [191, 131] on link "Hotel Reservation .png" at bounding box center [192, 131] width 40 height 4
drag, startPoint x: 223, startPoint y: 113, endPoint x: 165, endPoint y: 112, distance: 57.4
click at [165, 112] on div "Hotel Name: Atlanta Airport Marriott Gateway" at bounding box center [200, 112] width 73 height 18
copy div "Atlanta Airport Marriott Gateway"
click at [90, 8] on img at bounding box center [91, 8] width 29 height 6
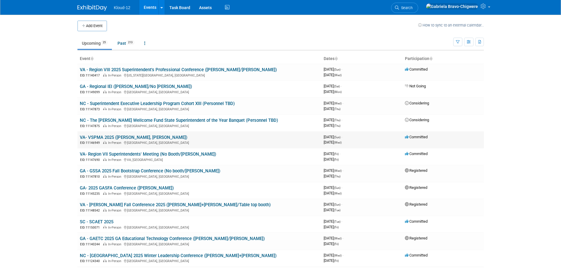
click at [107, 137] on link "VA- VSPMA 2025 ([PERSON_NAME], [PERSON_NAME])" at bounding box center [133, 137] width 107 height 5
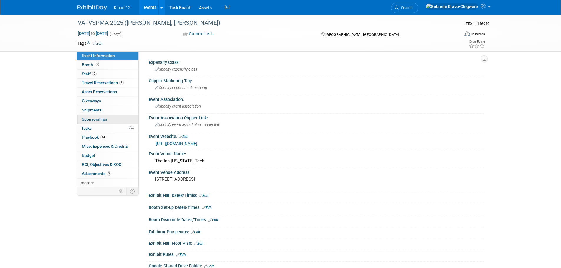
click at [97, 121] on span "Sponsorships 0" at bounding box center [94, 119] width 25 height 5
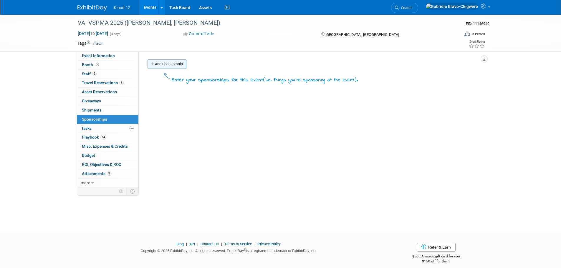
click at [170, 60] on link "Add Sponsorship" at bounding box center [166, 63] width 39 height 9
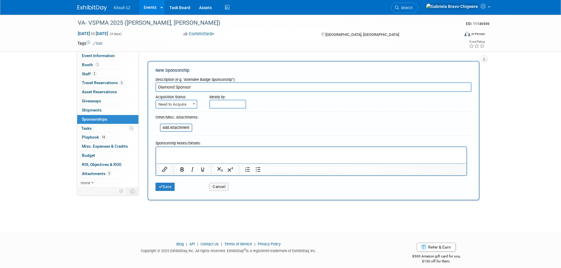
type input "Diamond Sponsor"
click at [193, 104] on b at bounding box center [194, 103] width 2 height 1
select select "2"
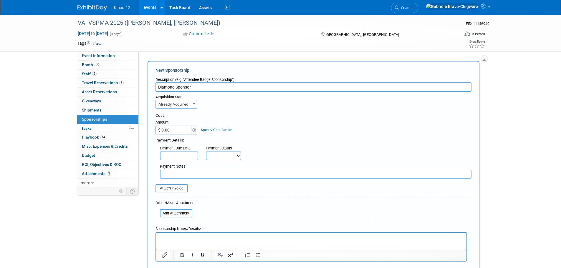
click at [167, 236] on p "Rich Text Area. Press ALT-0 for help." at bounding box center [310, 238] width 303 height 6
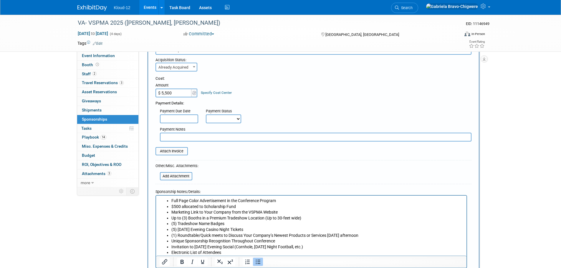
type input "$ 5,500.00"
click at [285, 97] on div "Payment Details:" at bounding box center [313, 101] width 316 height 9
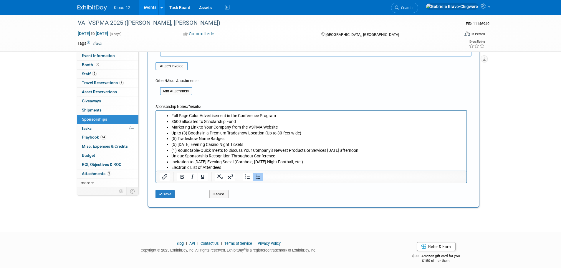
scroll to position [125, 0]
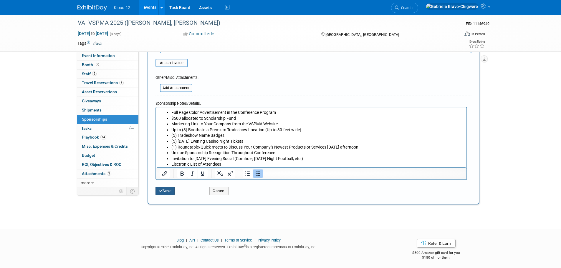
click at [163, 193] on button "Save" at bounding box center [164, 191] width 19 height 8
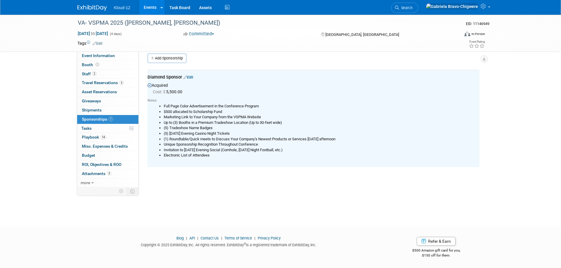
scroll to position [0, 0]
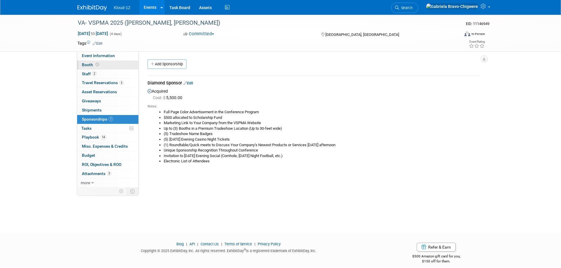
click at [83, 65] on span "Booth" at bounding box center [91, 64] width 18 height 5
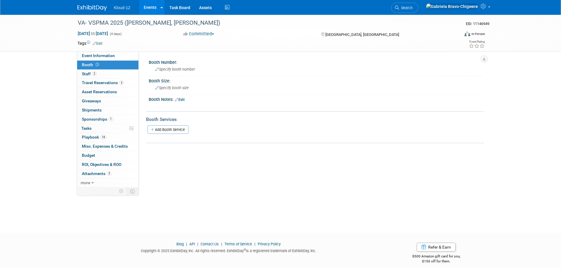
click at [184, 99] on link "Edit" at bounding box center [180, 100] width 10 height 4
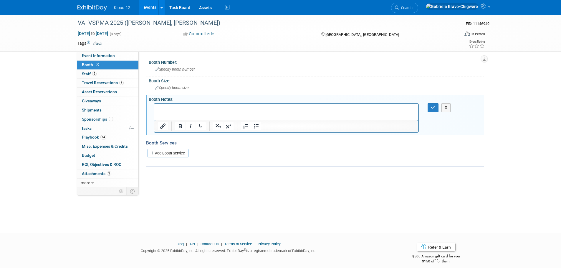
click at [159, 108] on p "Rich Text Area. Press ALT-0 for help." at bounding box center [285, 109] width 257 height 6
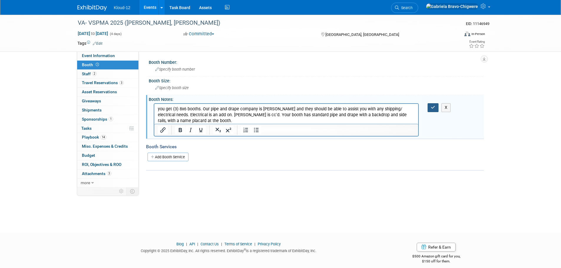
click at [432, 108] on icon "button" at bounding box center [432, 107] width 4 height 4
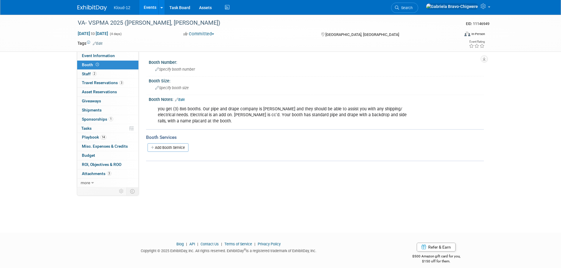
click at [85, 4] on link at bounding box center [95, 5] width 36 height 5
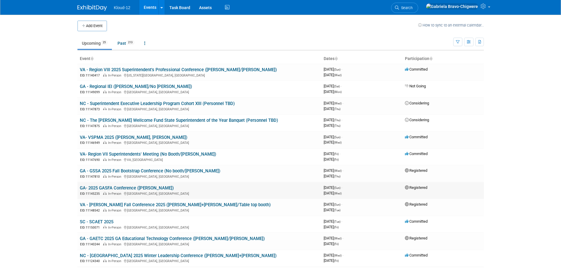
click at [109, 186] on link "GA- 2025 GASFA Conference ([PERSON_NAME])" at bounding box center [127, 187] width 94 height 5
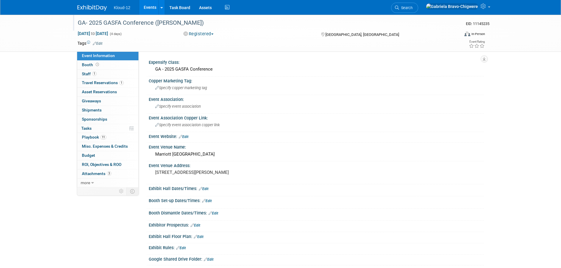
click at [159, 23] on div "GA- 2025 GASFA Conference ([PERSON_NAME])" at bounding box center [263, 23] width 375 height 11
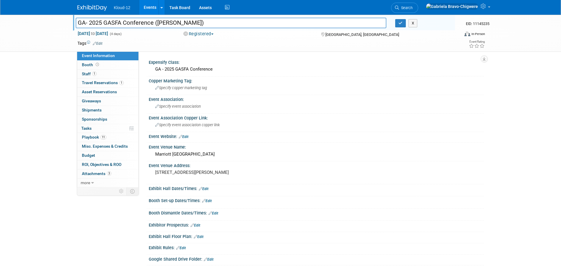
click at [158, 23] on input "GA- 2025 GASFA Conference ([PERSON_NAME])" at bounding box center [231, 23] width 311 height 10
type input "GA- 2025 GASFA Conference ([PERSON_NAME]/No [PERSON_NAME])"
click at [401, 26] on button "button" at bounding box center [400, 23] width 11 height 8
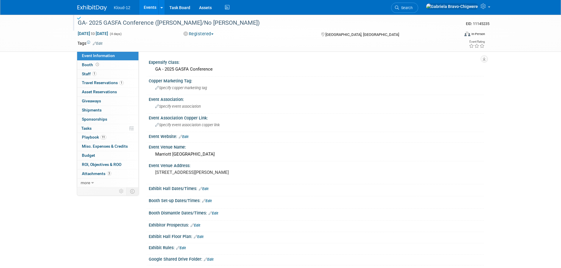
click at [93, 4] on link at bounding box center [95, 5] width 36 height 5
